Goal: Check status

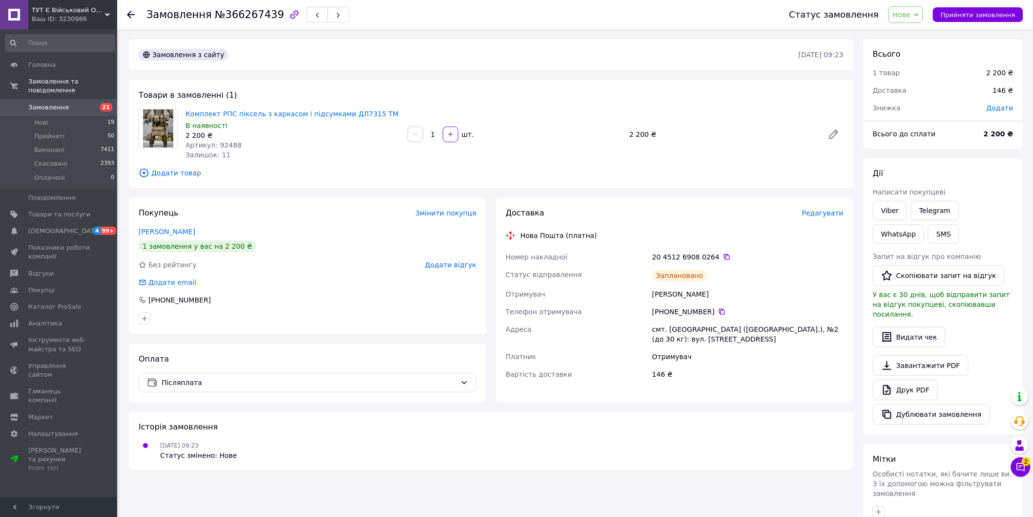
click at [132, 13] on icon at bounding box center [131, 15] width 8 height 8
